Goal: Task Accomplishment & Management: Complete application form

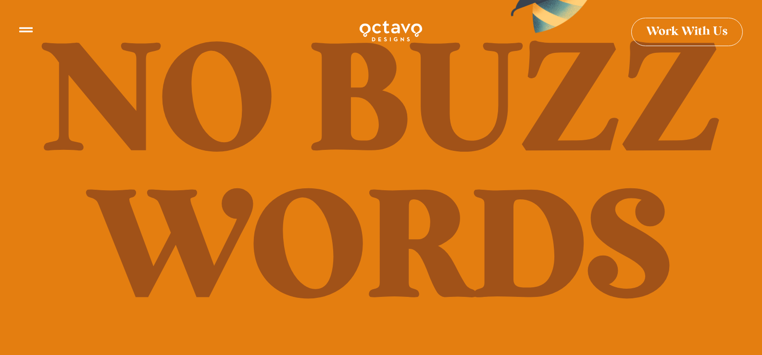
click at [679, 36] on link "Work With Us" at bounding box center [686, 28] width 111 height 28
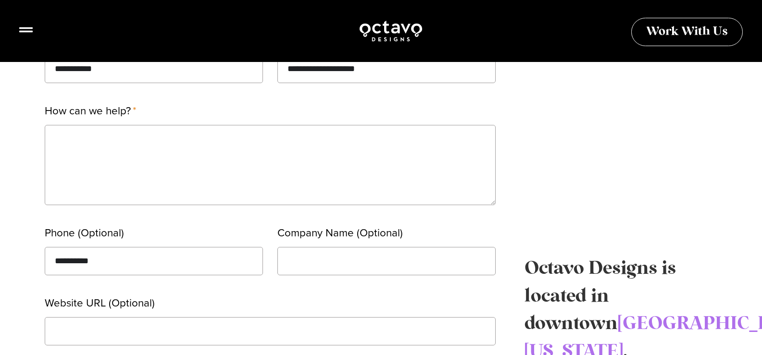
scroll to position [336, 0]
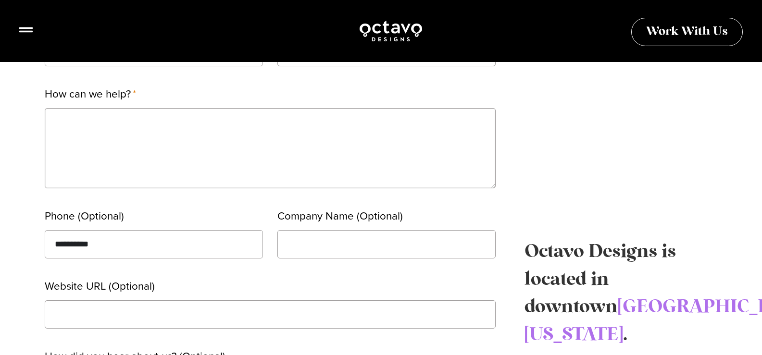
click at [141, 144] on textarea "How can we help?" at bounding box center [270, 148] width 451 height 80
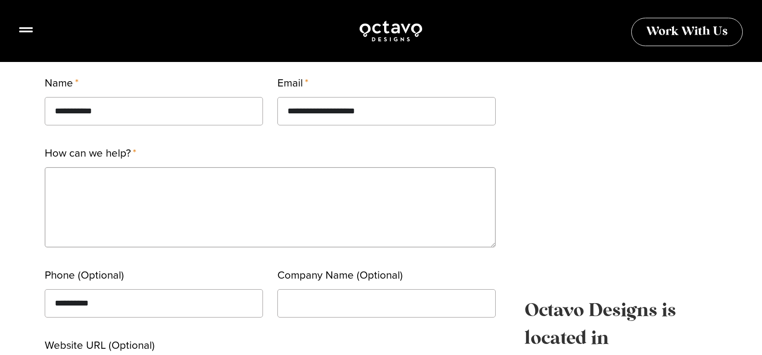
scroll to position [288, 0]
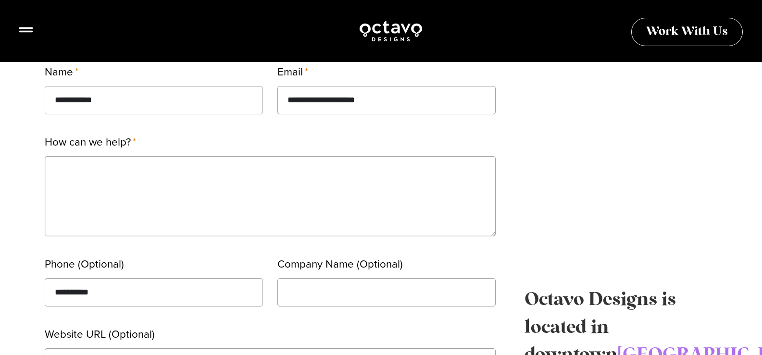
click at [160, 167] on textarea "How can we help?" at bounding box center [270, 196] width 451 height 80
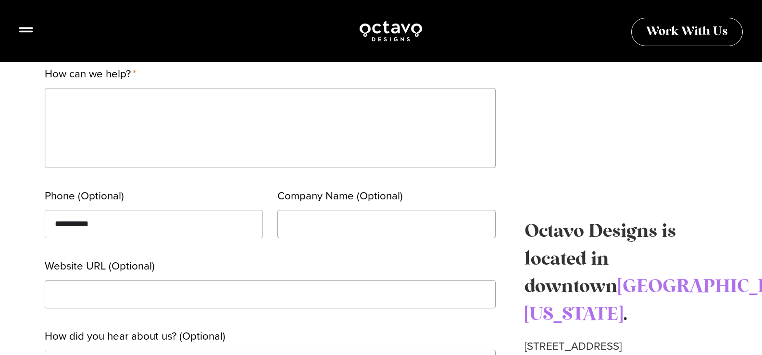
scroll to position [336, 0]
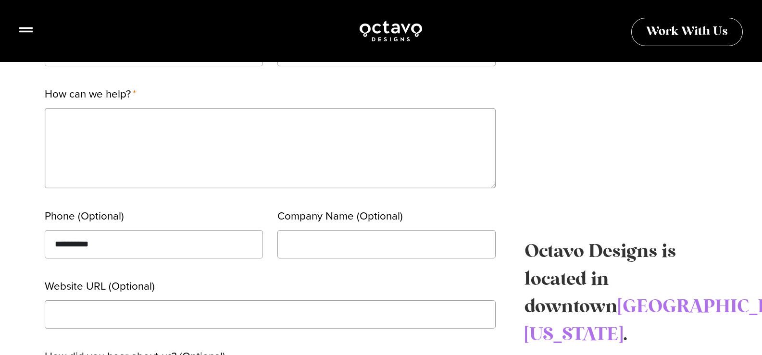
click at [146, 178] on textarea "How can we help?" at bounding box center [270, 148] width 451 height 80
click at [178, 161] on textarea "How can we help?" at bounding box center [270, 148] width 451 height 80
paste textarea "**********"
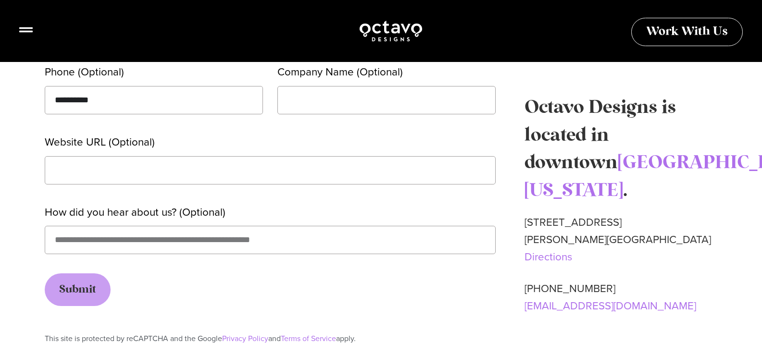
scroll to position [529, 0]
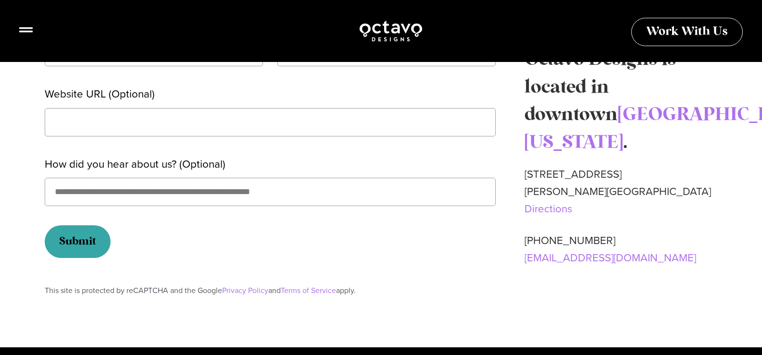
type textarea "**********"
click at [94, 251] on button "Submit" at bounding box center [78, 241] width 66 height 33
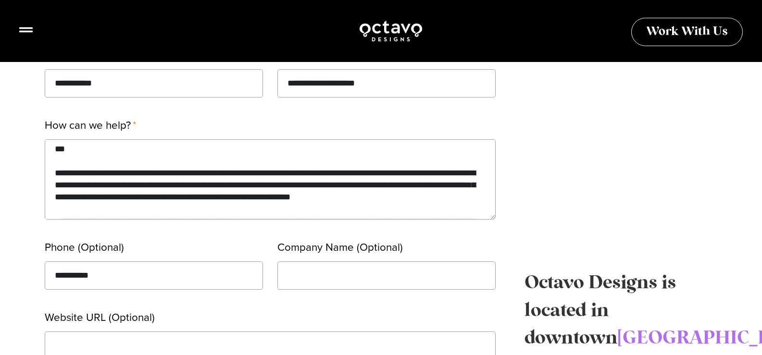
scroll to position [288, 0]
